Goal: Transaction & Acquisition: Book appointment/travel/reservation

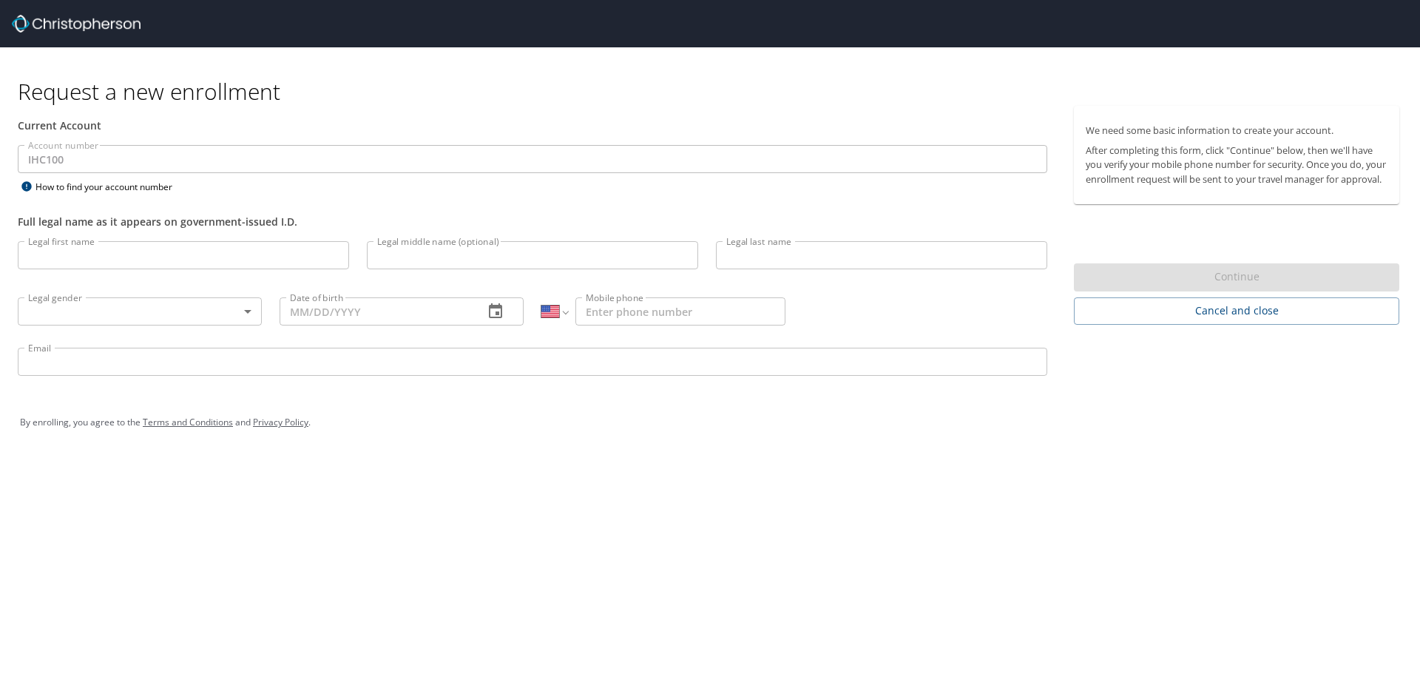
select select "US"
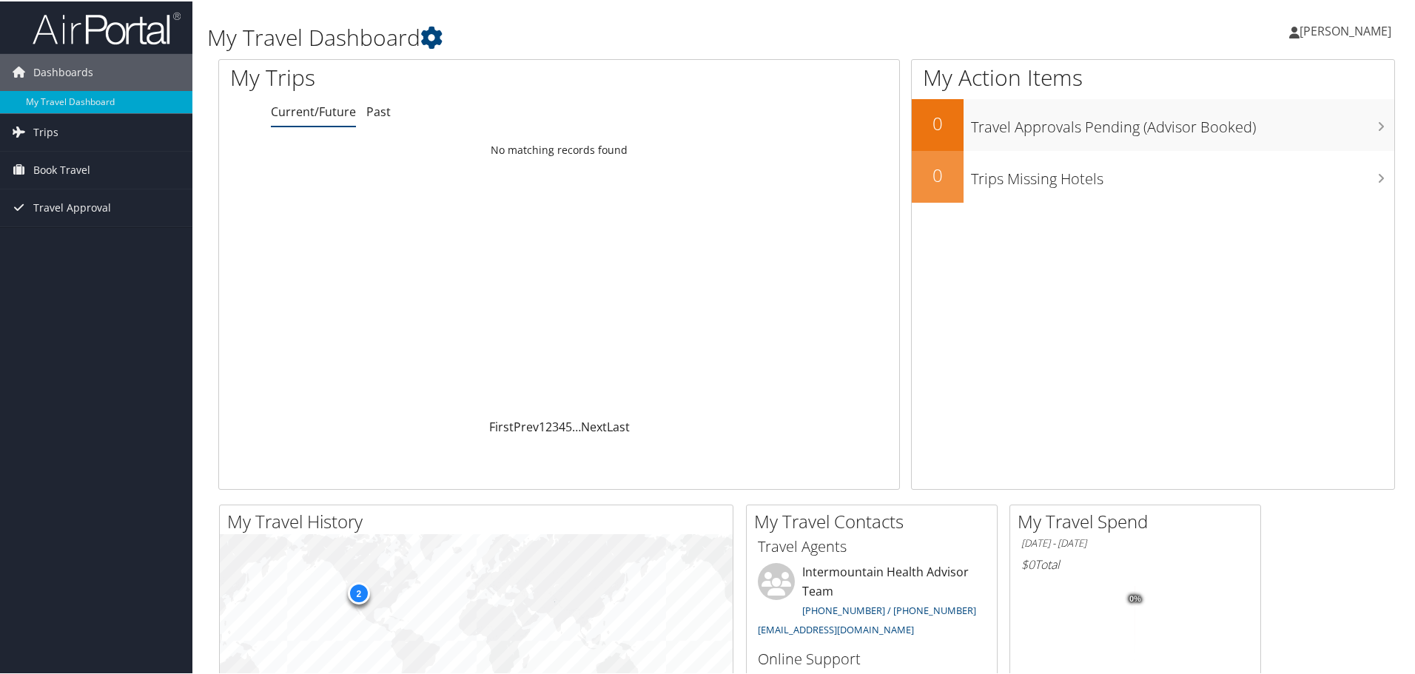
click at [1361, 35] on span "Heidi Leon" at bounding box center [1345, 29] width 92 height 16
click at [1246, 134] on link "View Travel Profile" at bounding box center [1306, 131] width 165 height 25
click at [1336, 40] on link "[PERSON_NAME]" at bounding box center [1347, 29] width 117 height 44
click at [1270, 85] on link "My Settings" at bounding box center [1306, 81] width 165 height 25
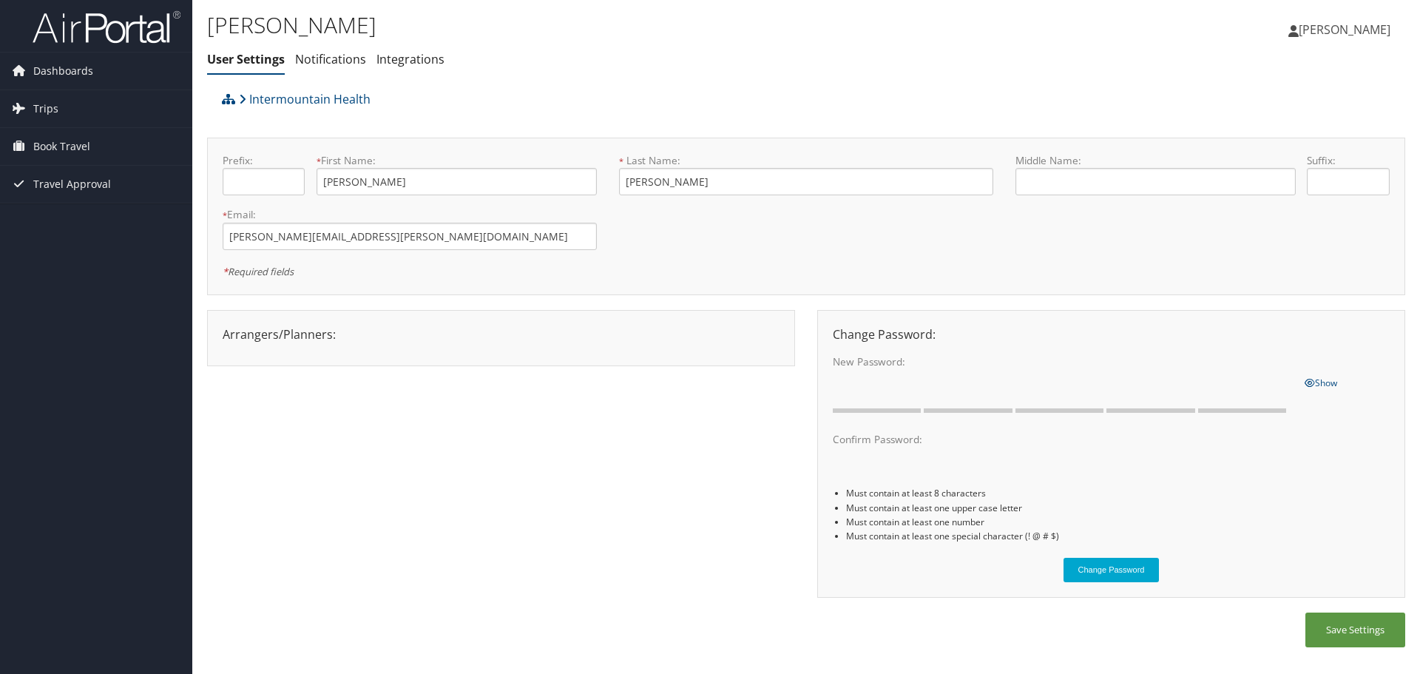
click at [1360, 30] on span "Heidi Leon" at bounding box center [1345, 29] width 92 height 16
click at [1272, 126] on link "View Travel Profile" at bounding box center [1307, 131] width 165 height 25
click at [55, 144] on span "Book Travel" at bounding box center [61, 146] width 57 height 37
click at [54, 224] on link "Book/Manage Online Trips" at bounding box center [96, 220] width 192 height 22
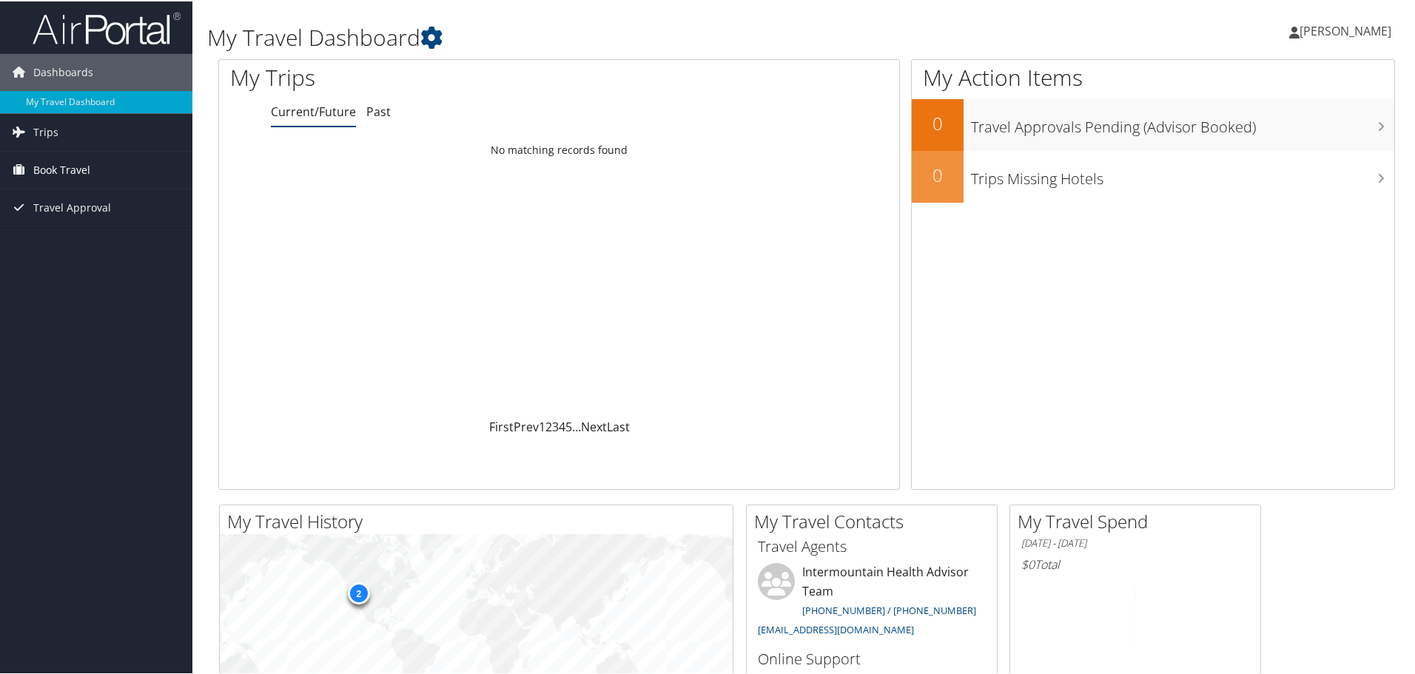
click at [44, 163] on span "Book Travel" at bounding box center [61, 168] width 57 height 37
click at [79, 247] on link "Book/Manage Online Trips" at bounding box center [96, 243] width 192 height 22
click at [86, 169] on span "Book Travel" at bounding box center [61, 168] width 57 height 37
click at [75, 246] on link "Book/Manage Online Trips" at bounding box center [96, 243] width 192 height 22
